Goal: Task Accomplishment & Management: Use online tool/utility

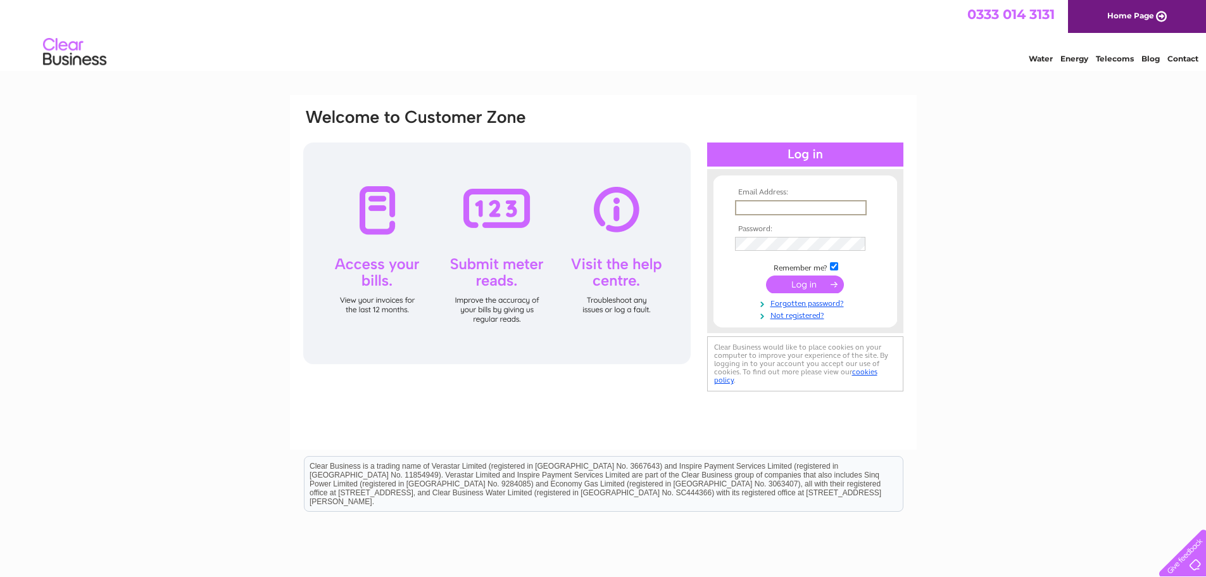
click at [739, 204] on input "text" at bounding box center [801, 207] width 132 height 15
type input "accounts@360sat.co.uk"
click at [816, 281] on input "submit" at bounding box center [805, 283] width 78 height 18
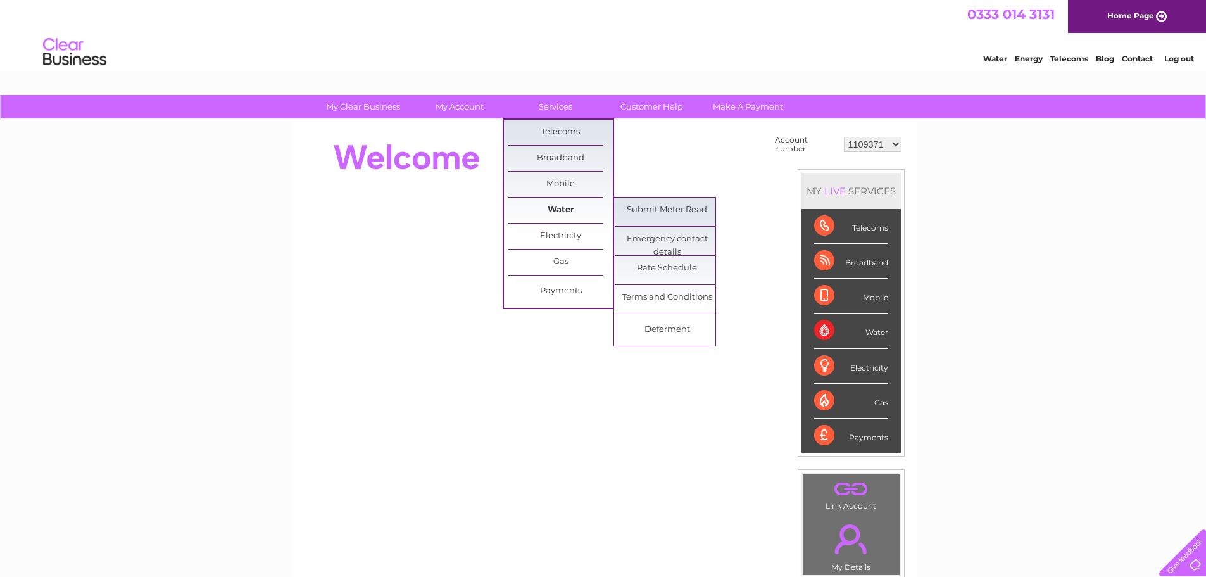
click at [544, 213] on link "Water" at bounding box center [560, 209] width 104 height 25
click at [648, 212] on link "Submit Meter Read" at bounding box center [667, 209] width 104 height 25
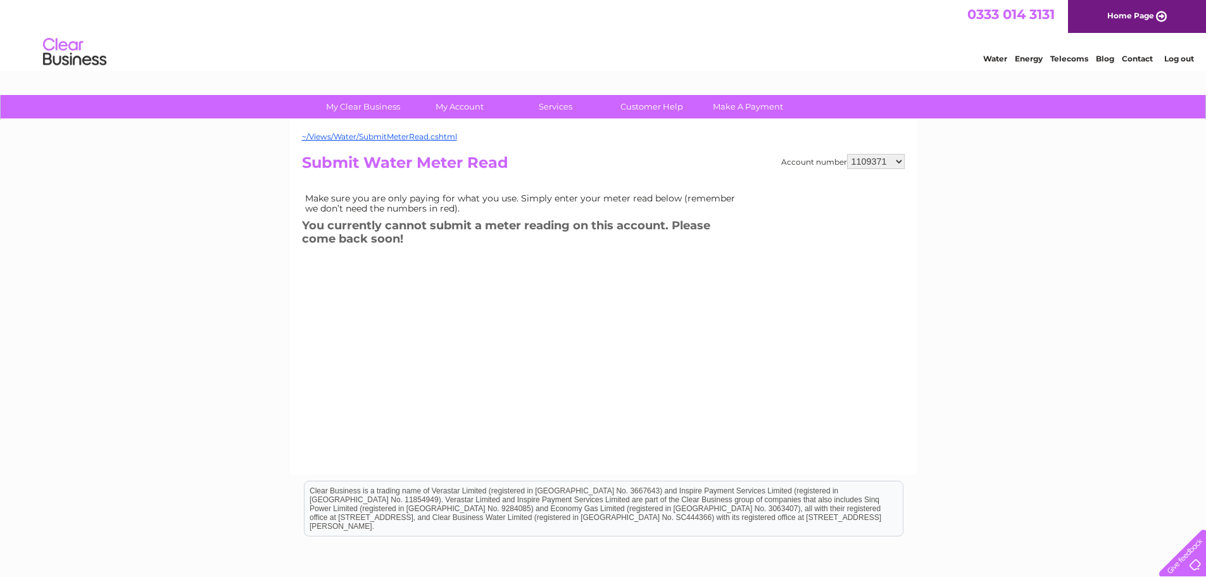
click at [898, 161] on select "1109371 1130725 1134607 1135032 1139061 1139062 30270960 30277651 30288092 3029…" at bounding box center [876, 161] width 58 height 15
select select "1139061"
click at [847, 154] on select "1109371 1130725 1134607 1135032 1139061 1139062 30270960 30277651 30288092 3029…" at bounding box center [876, 161] width 58 height 15
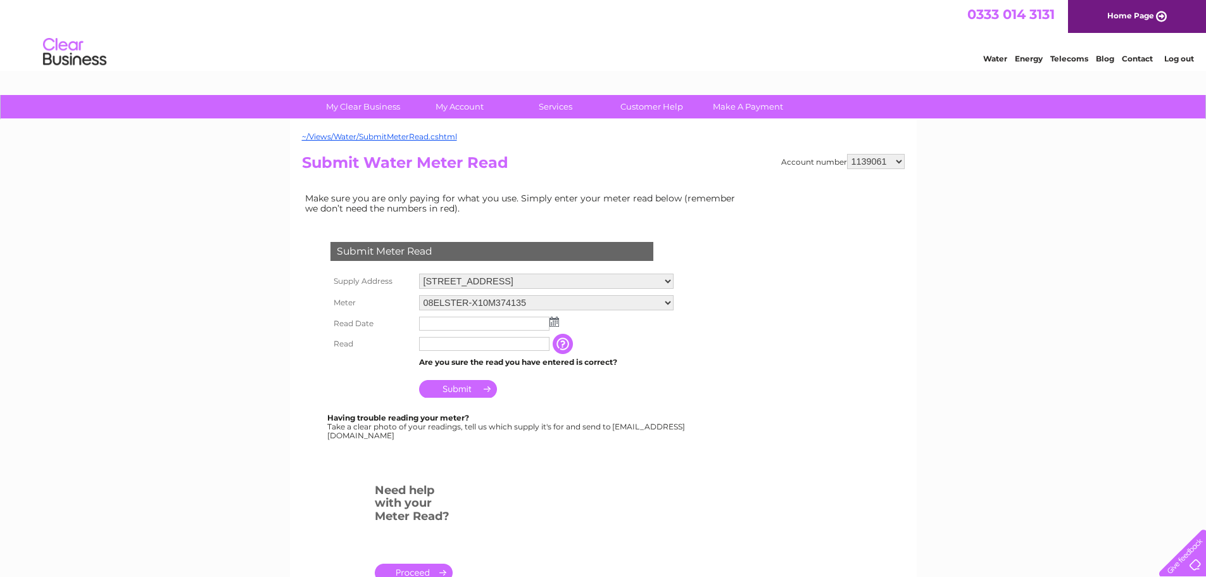
click at [552, 323] on img at bounding box center [553, 321] width 9 height 10
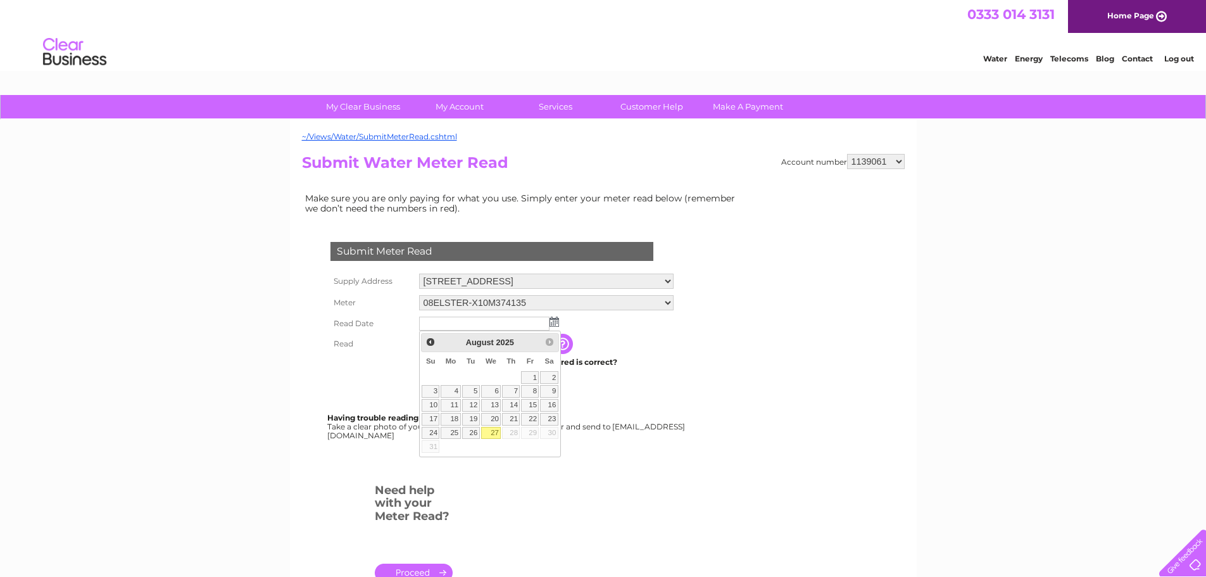
click at [496, 432] on link "27" at bounding box center [491, 433] width 20 height 13
type input "2025/08/27"
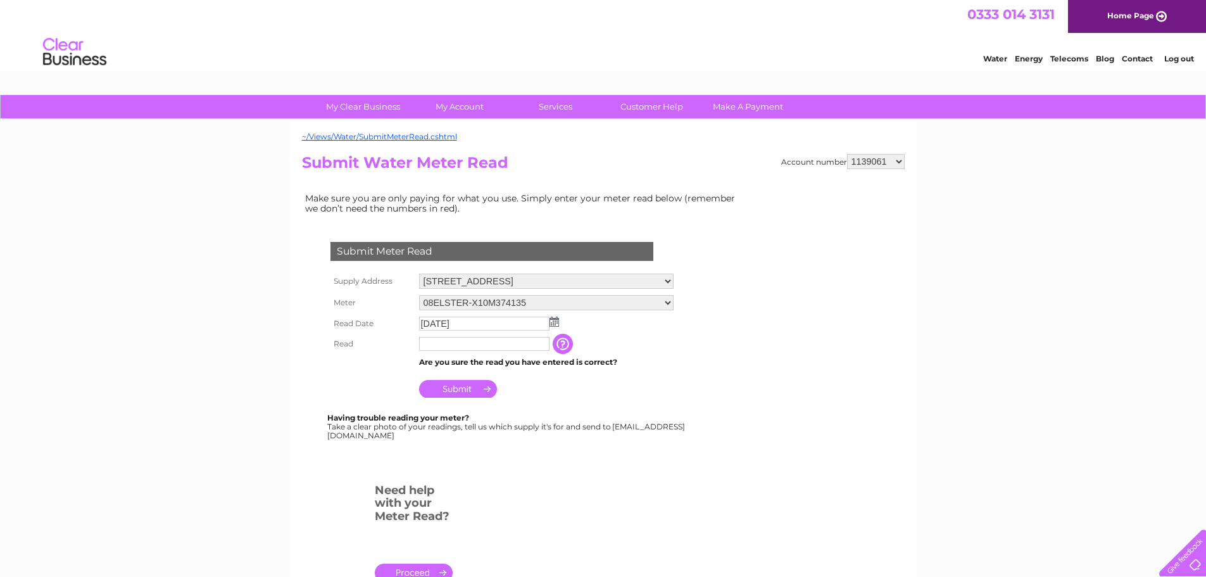
click at [449, 347] on input "text" at bounding box center [484, 344] width 130 height 14
type input "261"
click at [447, 389] on input "Submit" at bounding box center [458, 389] width 78 height 18
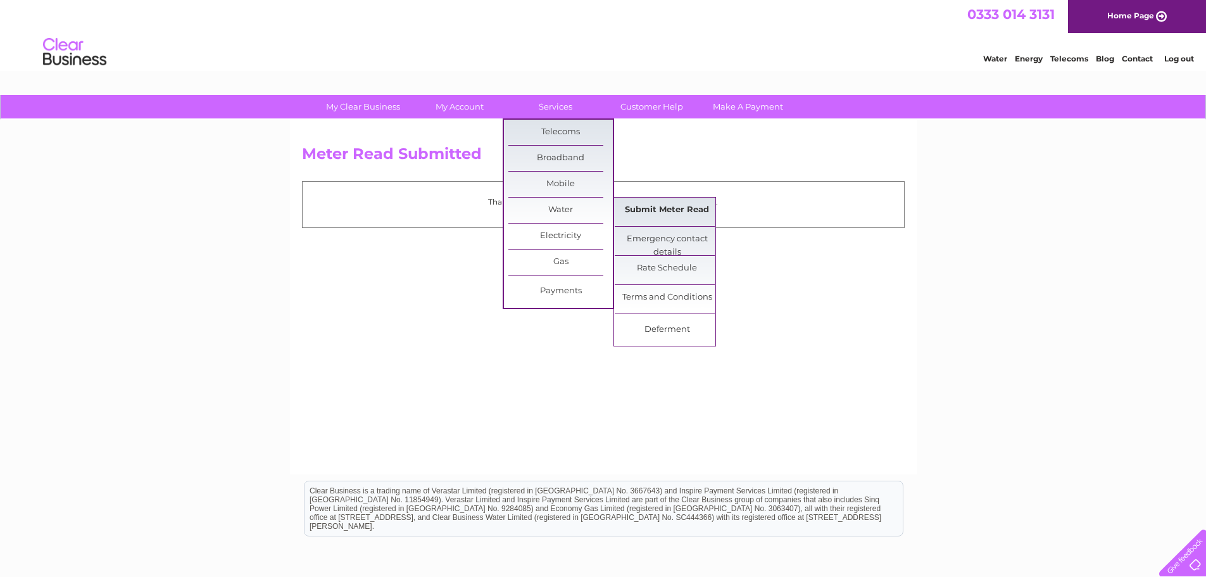
click at [648, 211] on link "Submit Meter Read" at bounding box center [667, 209] width 104 height 25
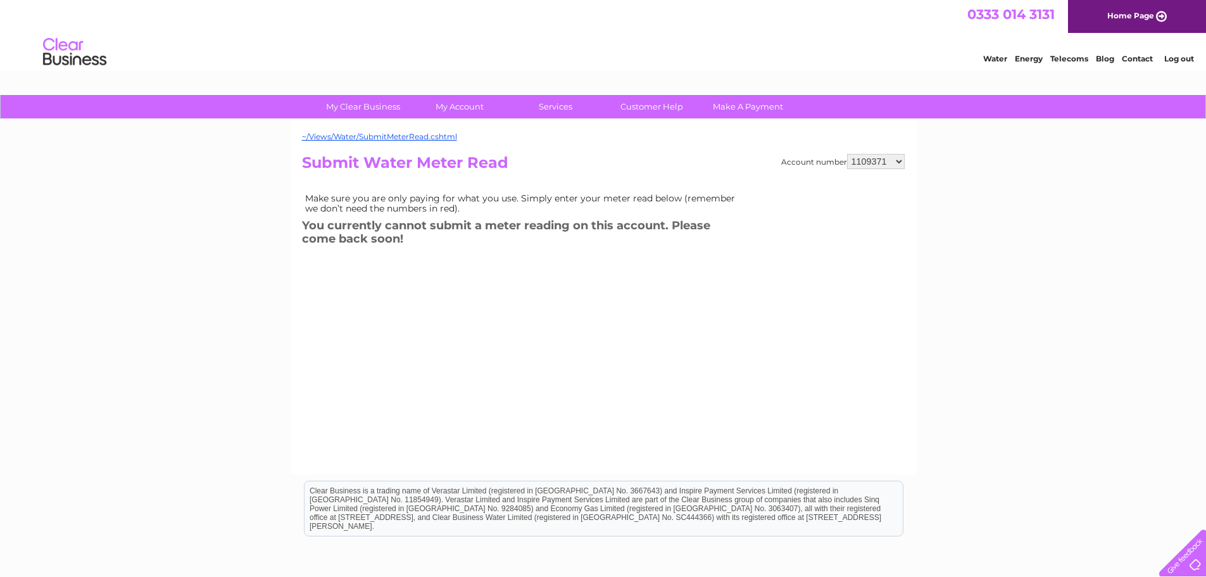
click at [900, 159] on select "1109371 1130725 1134607 1135032 1139061 1139062 30270960 30277651 30288092 3029…" at bounding box center [876, 161] width 58 height 15
select select "1139062"
click at [847, 154] on select "1109371 1130725 1134607 1135032 1139061 1139062 30270960 30277651 30288092 3029…" at bounding box center [876, 161] width 58 height 15
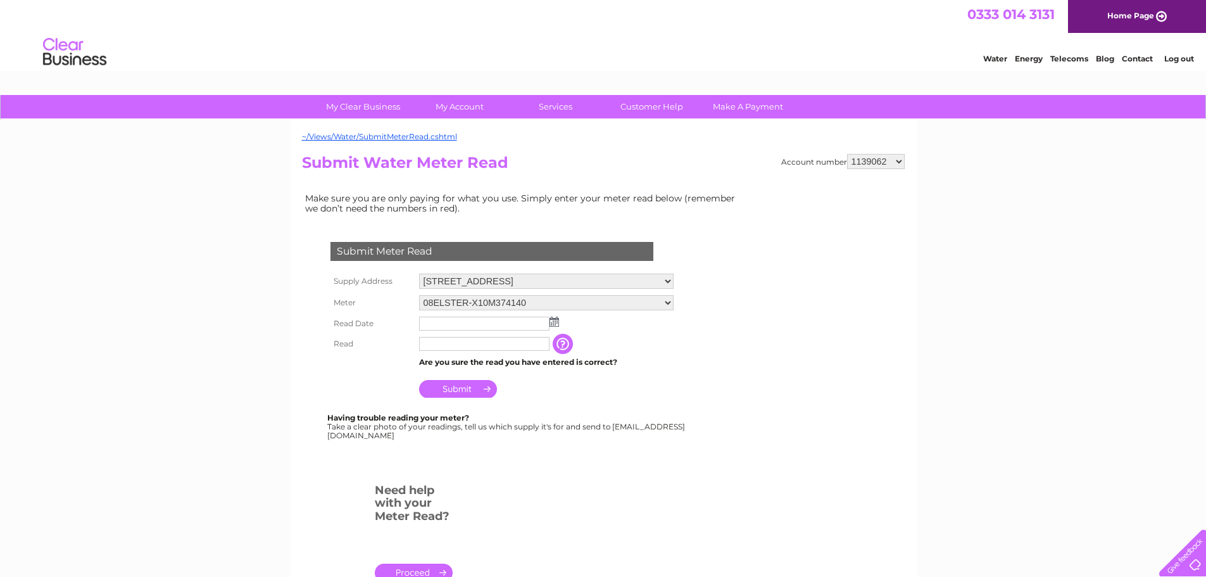
click at [483, 326] on input "text" at bounding box center [484, 323] width 130 height 14
click at [558, 323] on img at bounding box center [555, 322] width 9 height 10
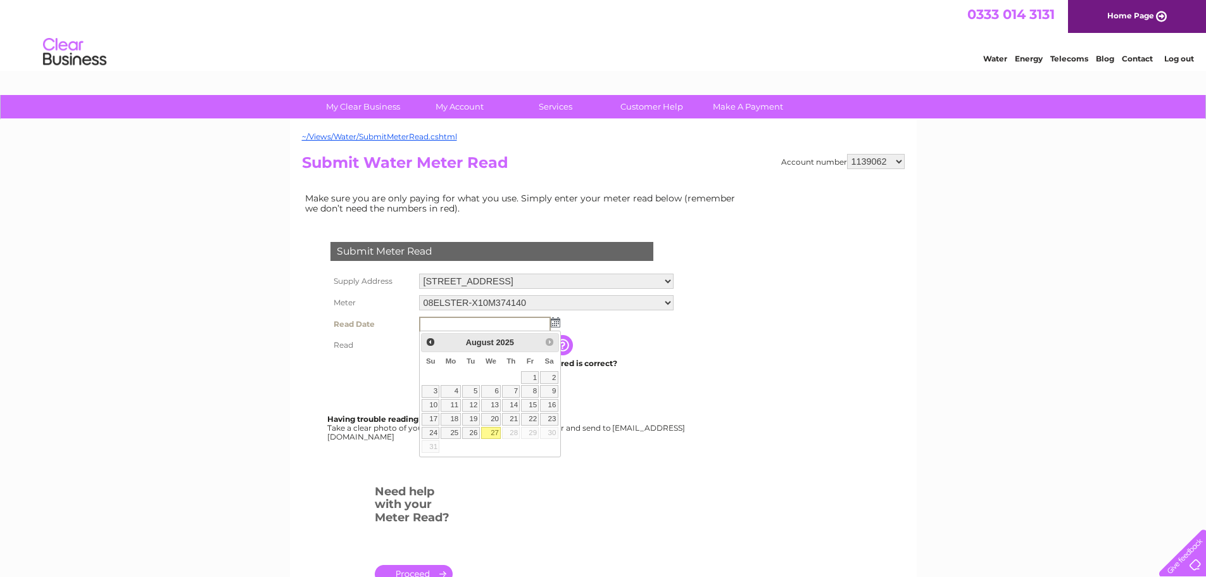
click at [491, 432] on link "27" at bounding box center [491, 433] width 20 height 13
type input "2025/08/27"
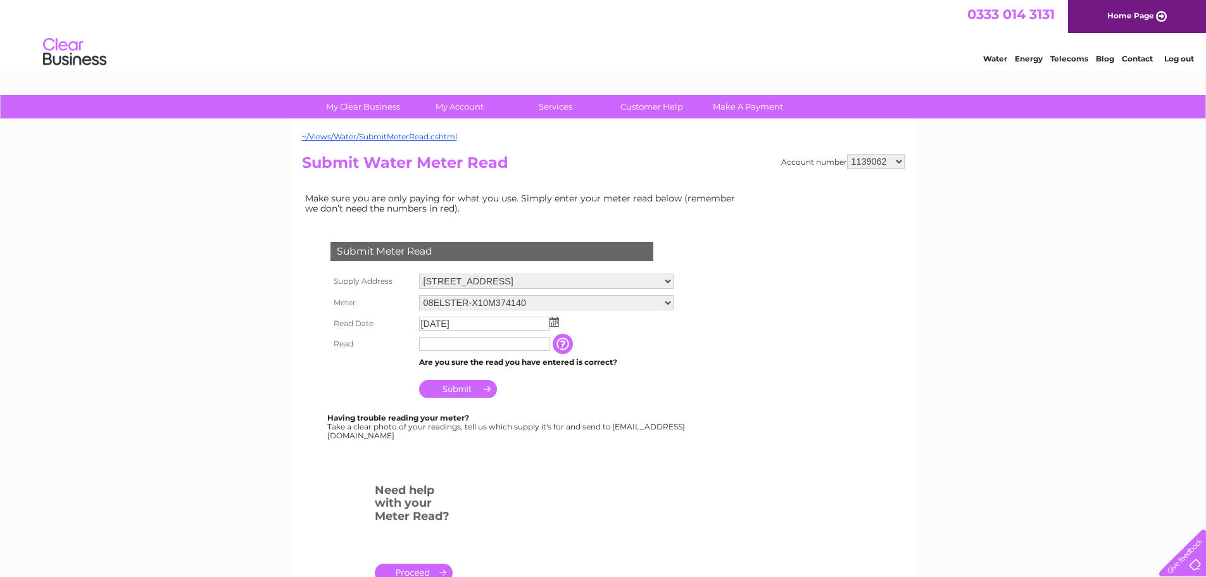
click at [439, 344] on input "text" at bounding box center [484, 344] width 130 height 14
type input "1"
type input "00129"
click at [461, 389] on input "Submit" at bounding box center [458, 389] width 78 height 18
